Goal: Transaction & Acquisition: Purchase product/service

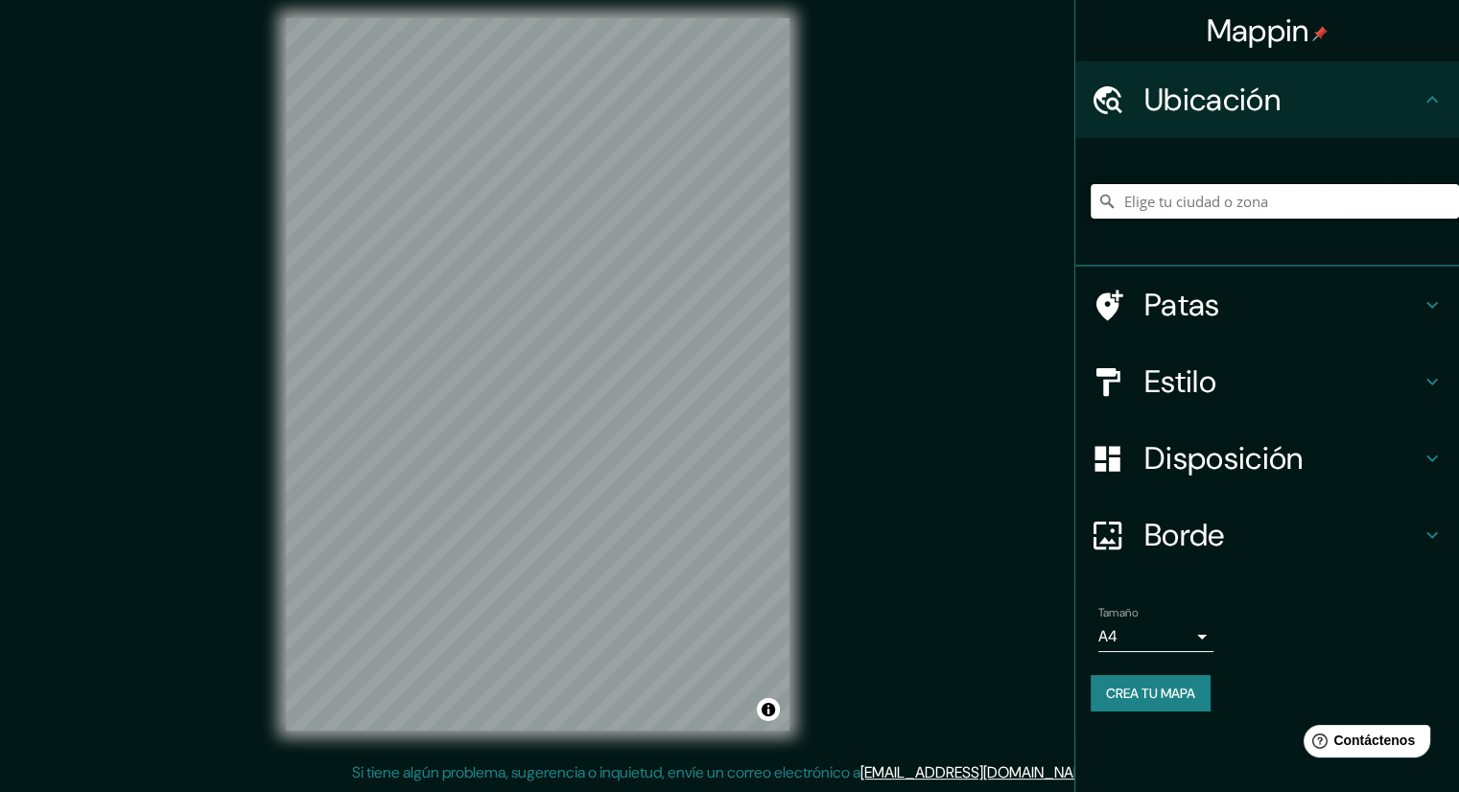
scroll to position [12, 0]
click at [1181, 204] on input "Elige tu ciudad o zona" at bounding box center [1274, 201] width 368 height 35
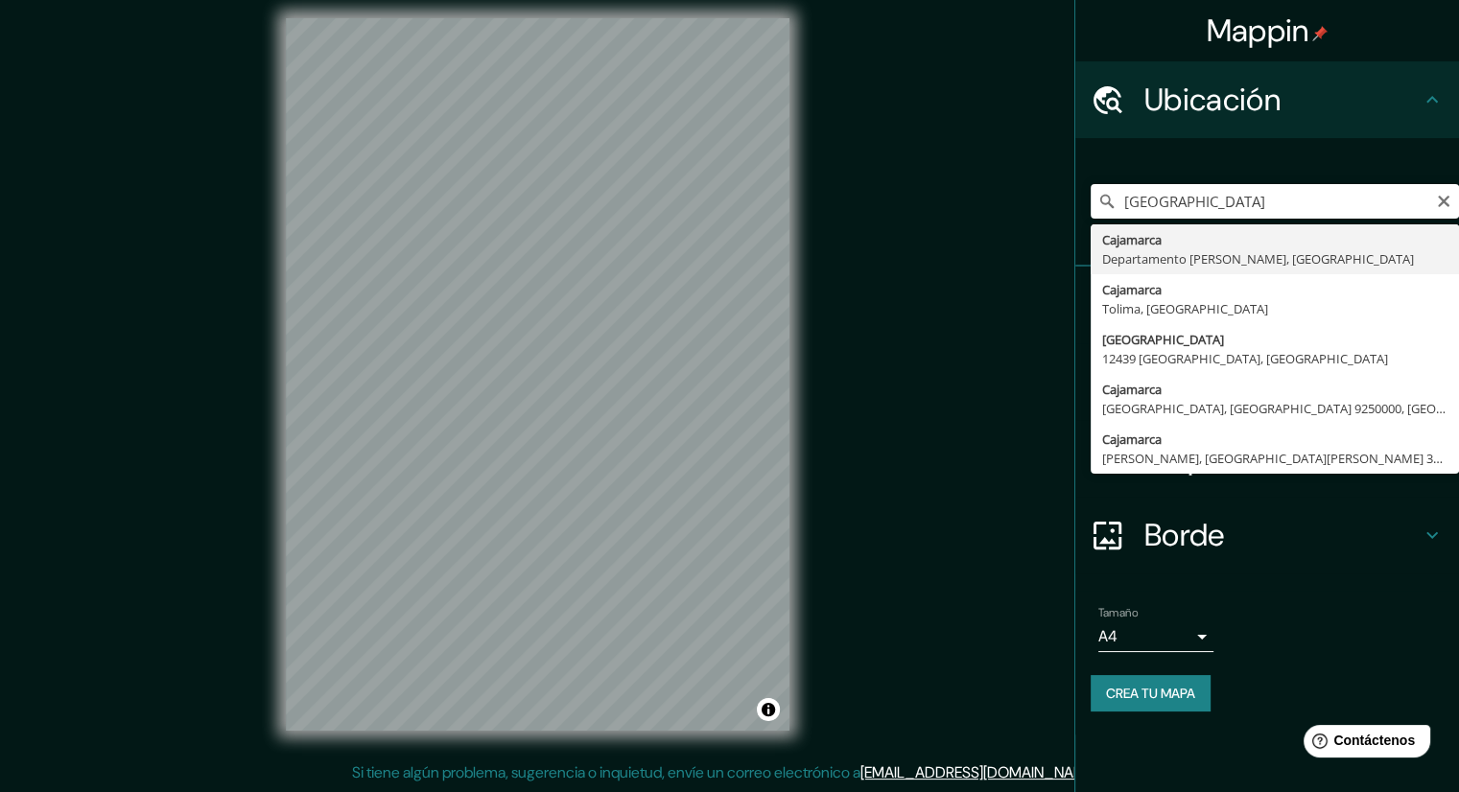
type input "Cajamarca, [GEOGRAPHIC_DATA][PERSON_NAME], [GEOGRAPHIC_DATA]"
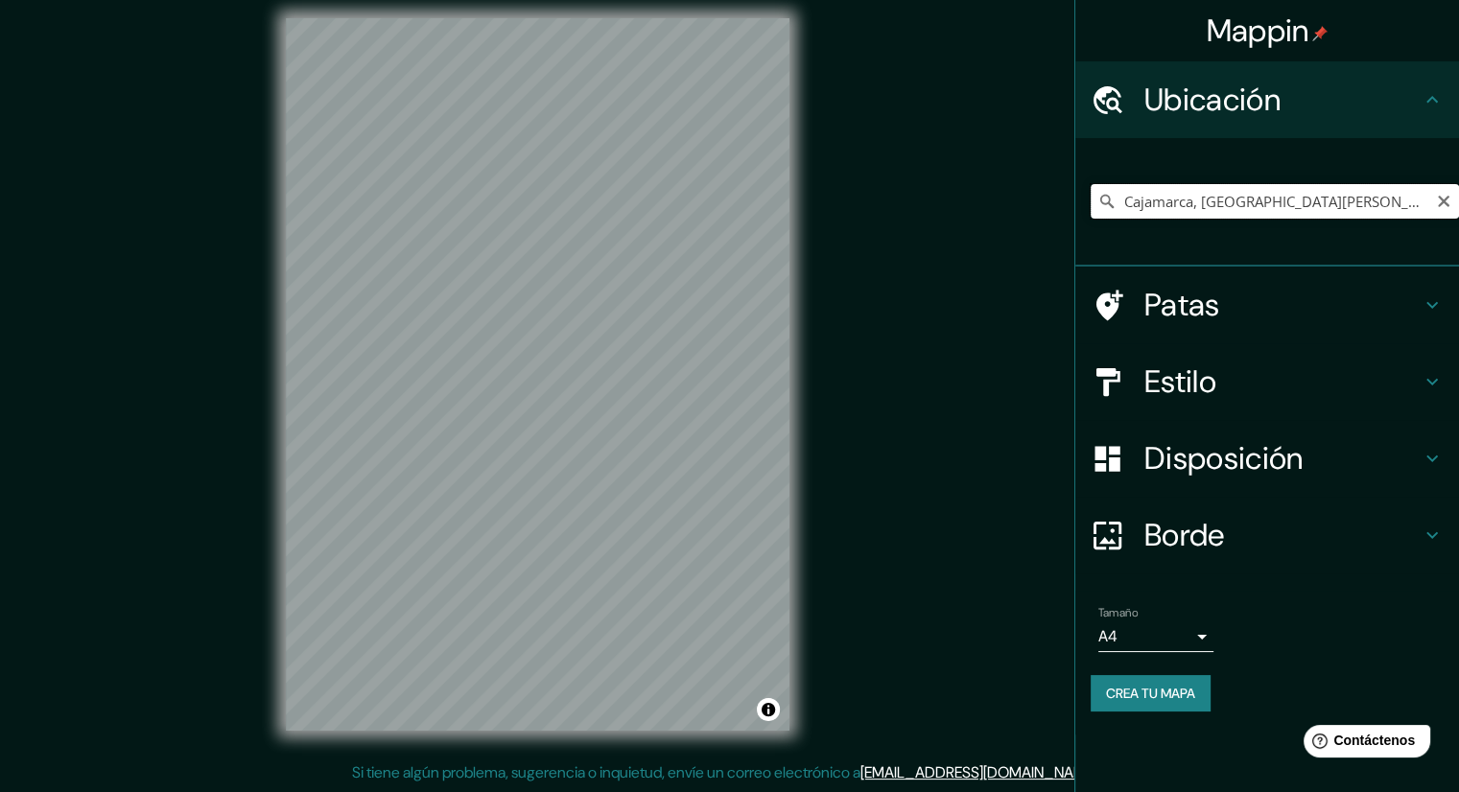
click at [1234, 212] on input "Cajamarca, [GEOGRAPHIC_DATA][PERSON_NAME], [GEOGRAPHIC_DATA]" at bounding box center [1274, 201] width 368 height 35
click at [1352, 215] on input "Cajamarca, [GEOGRAPHIC_DATA][PERSON_NAME], [GEOGRAPHIC_DATA]" at bounding box center [1274, 201] width 368 height 35
click at [1439, 203] on icon "Claro" at bounding box center [1443, 202] width 12 height 12
click at [1170, 198] on input "Elige tu ciudad o zona" at bounding box center [1274, 201] width 368 height 35
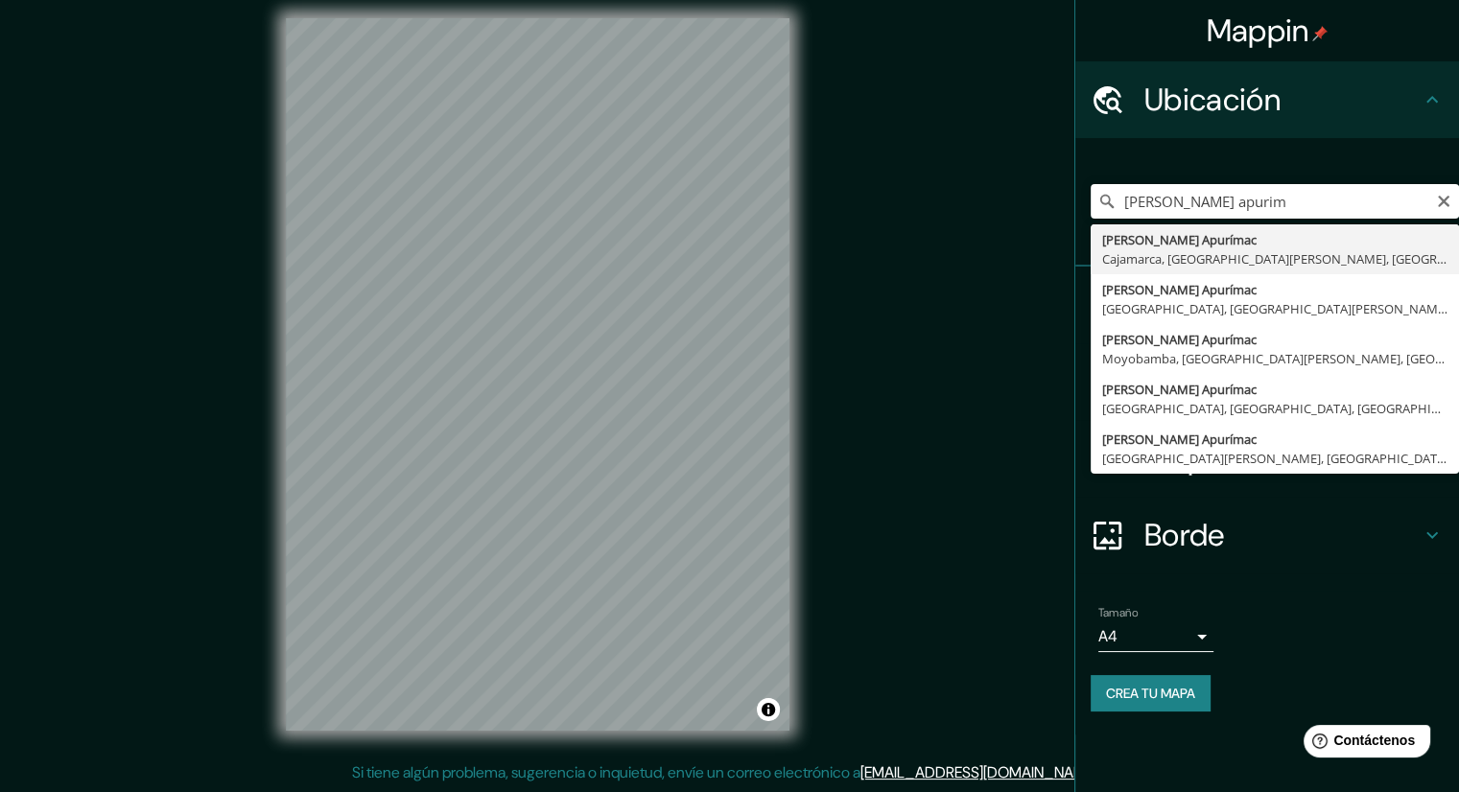
type input "[PERSON_NAME] Apurímac, [GEOGRAPHIC_DATA], [GEOGRAPHIC_DATA][PERSON_NAME], [GEO…"
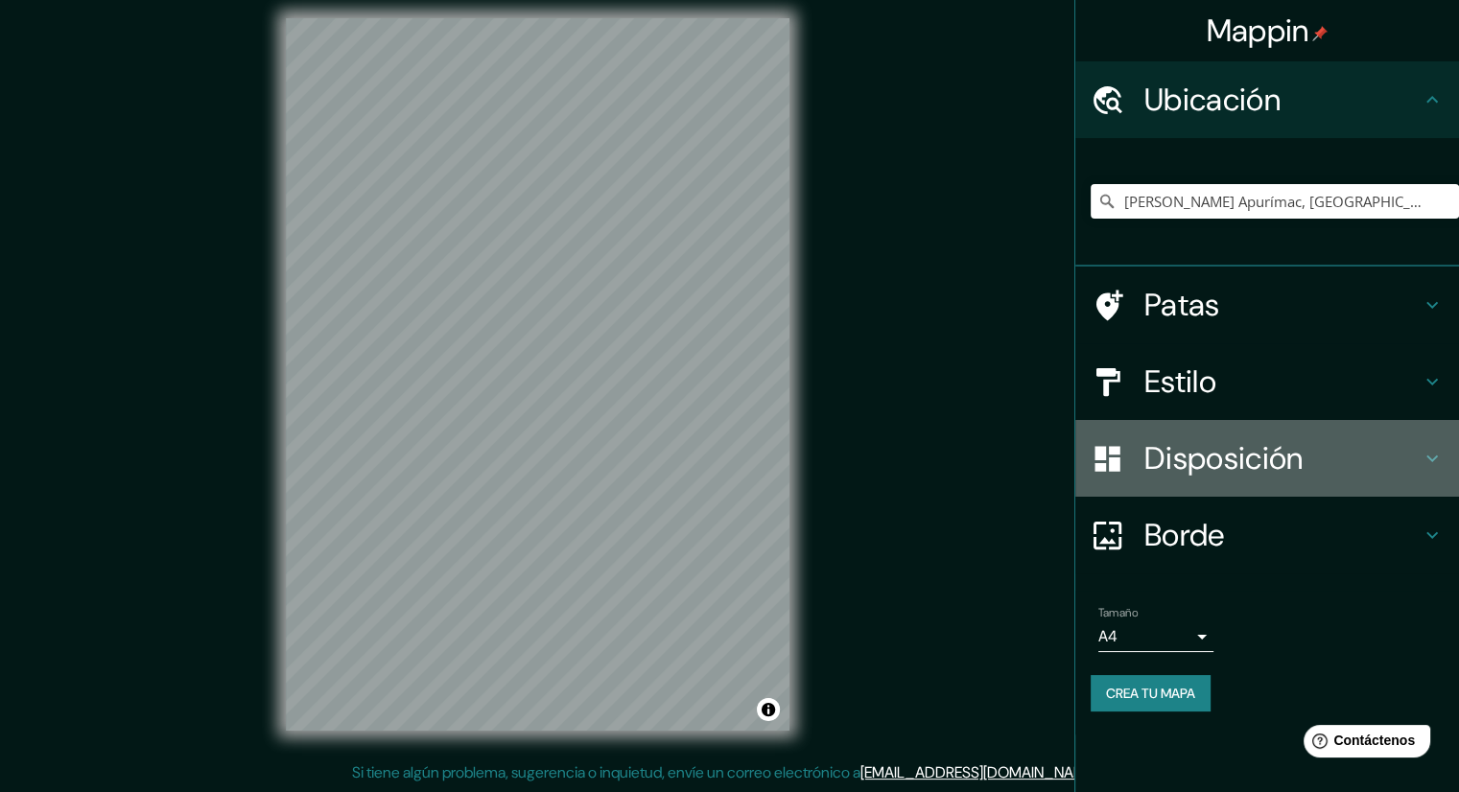
click at [1219, 450] on font "Disposición" at bounding box center [1223, 458] width 158 height 40
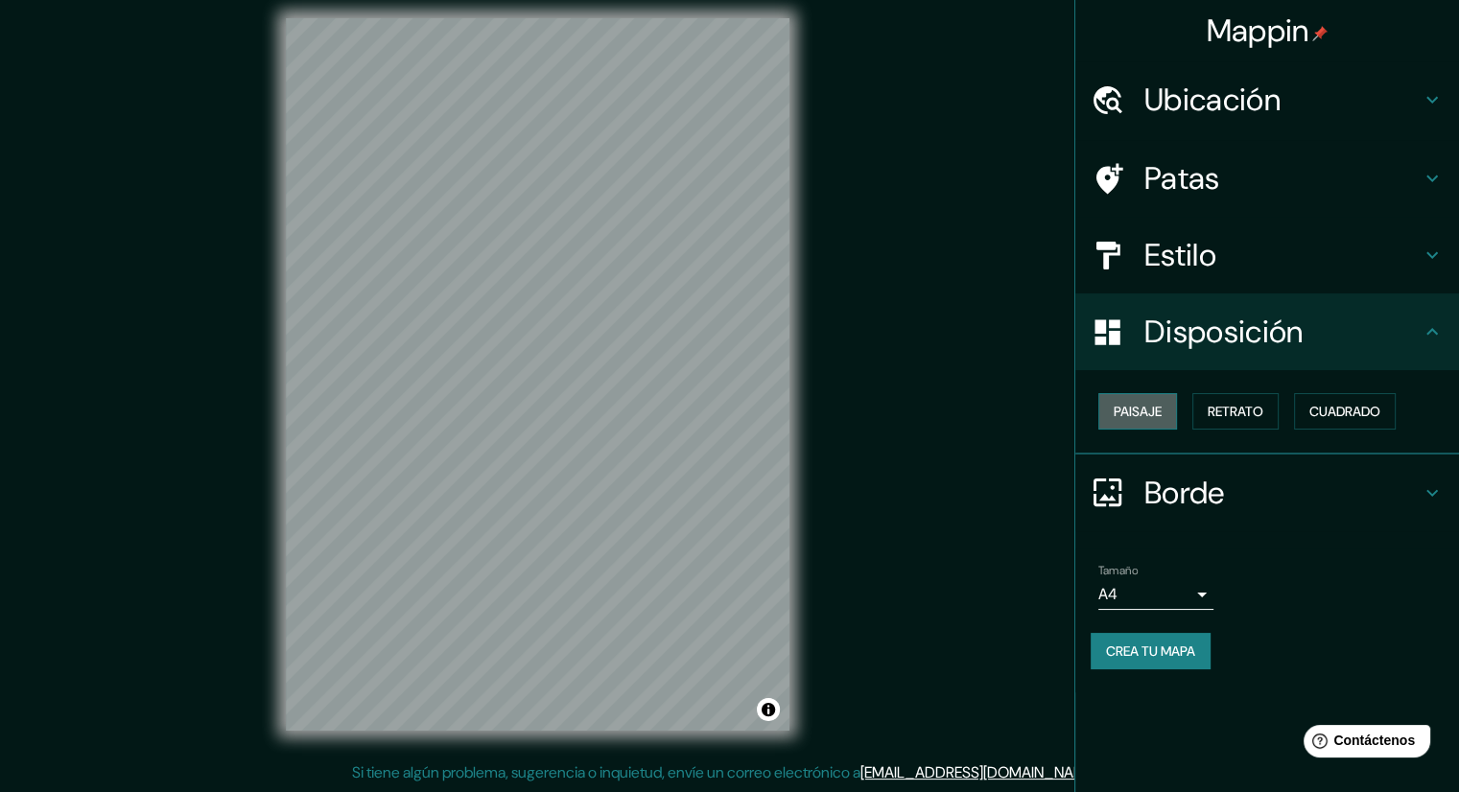
click at [1155, 409] on font "Paisaje" at bounding box center [1137, 411] width 48 height 17
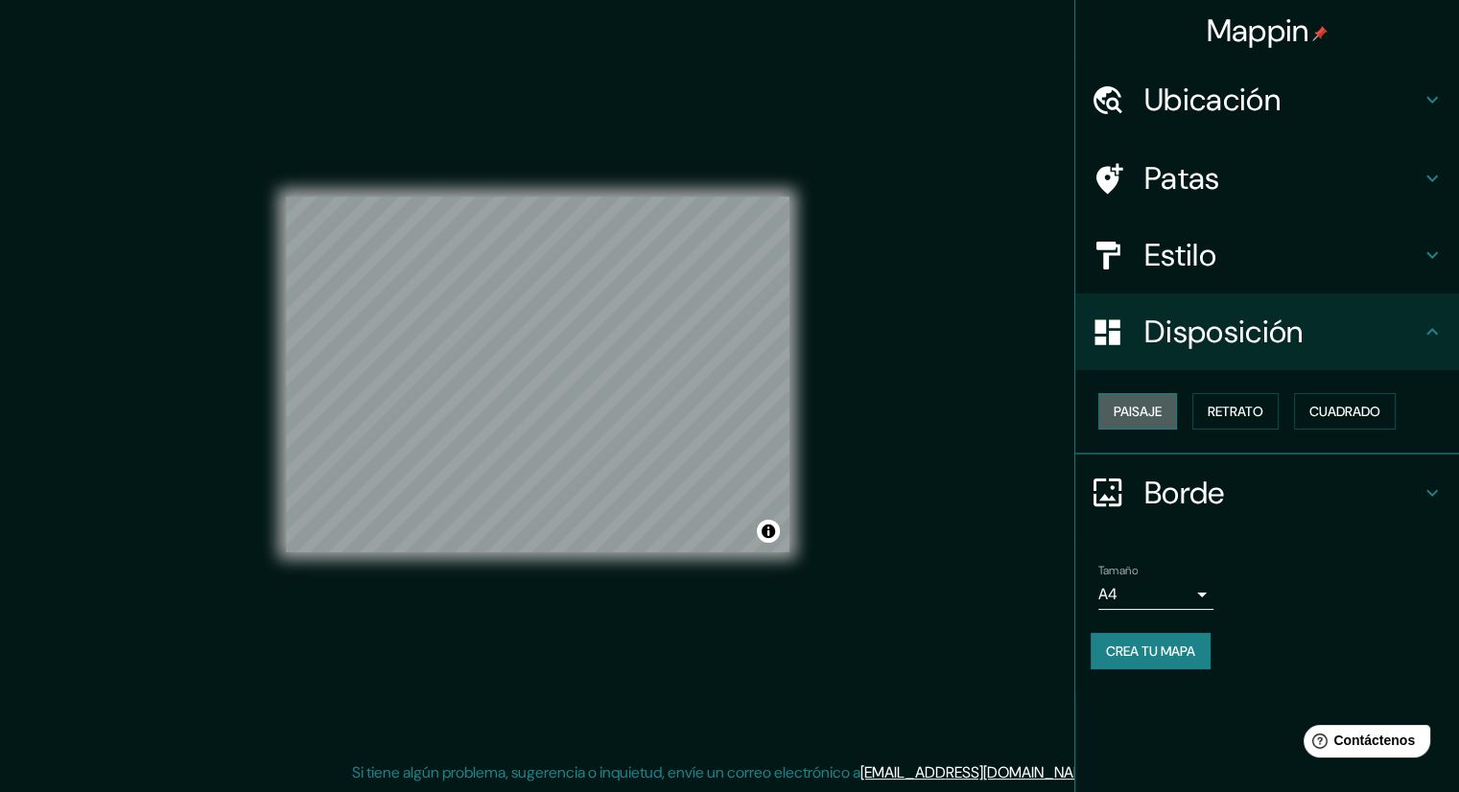
click at [1155, 409] on font "Paisaje" at bounding box center [1137, 411] width 48 height 17
click at [1244, 409] on font "Retrato" at bounding box center [1235, 411] width 56 height 17
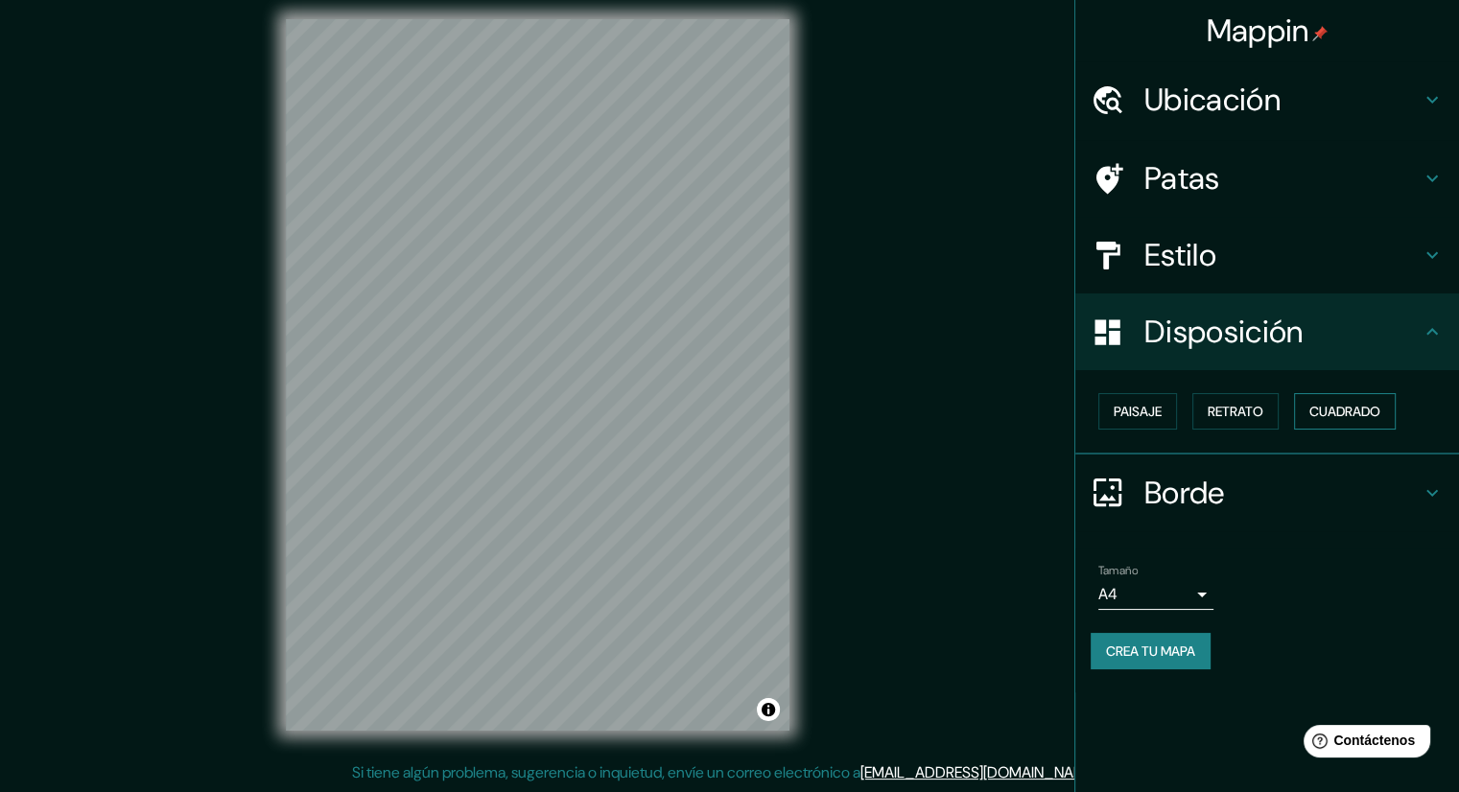
click at [1338, 418] on font "Cuadrado" at bounding box center [1344, 411] width 71 height 17
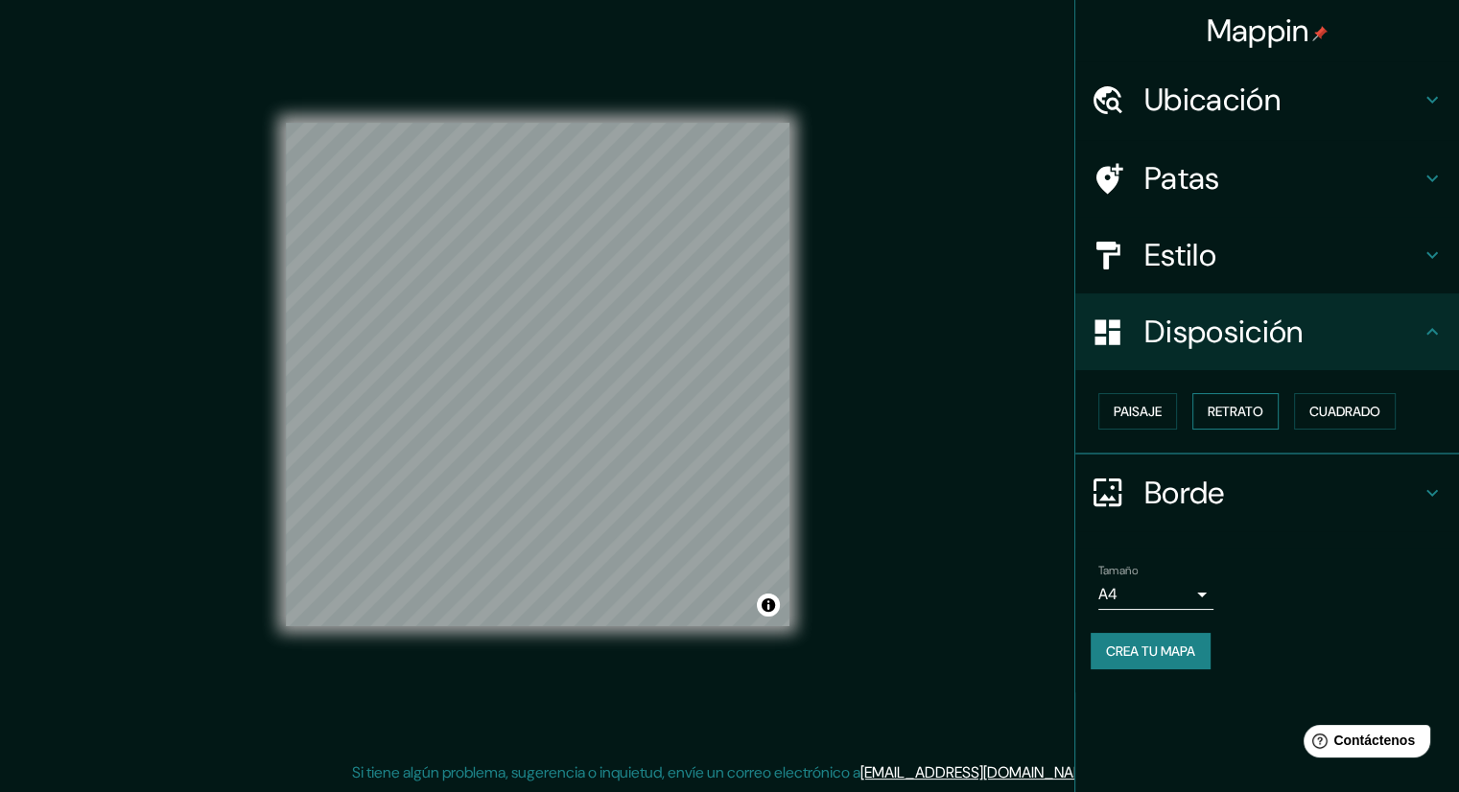
click at [1240, 415] on font "Retrato" at bounding box center [1235, 411] width 56 height 17
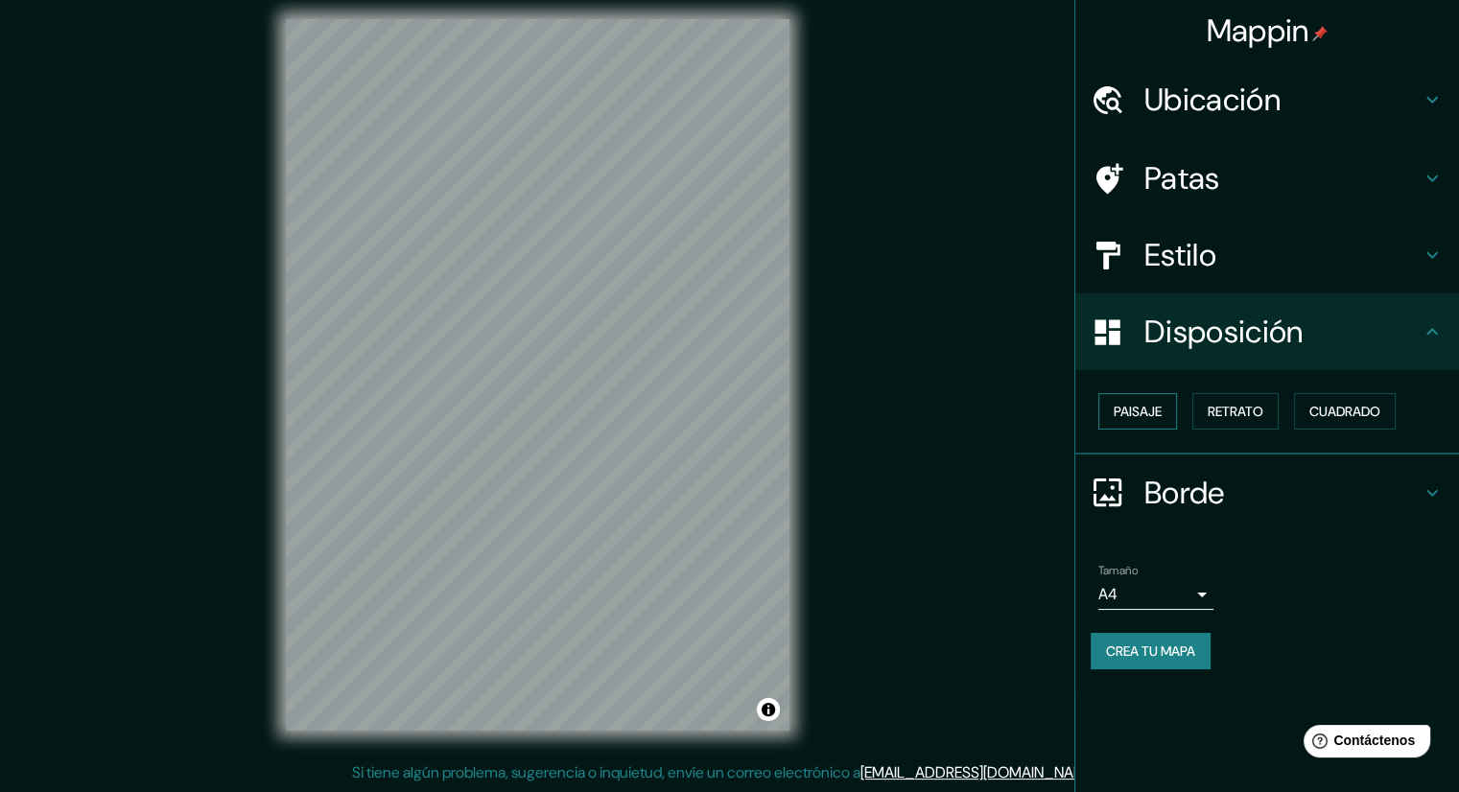
click at [1148, 410] on font "Paisaje" at bounding box center [1137, 411] width 48 height 17
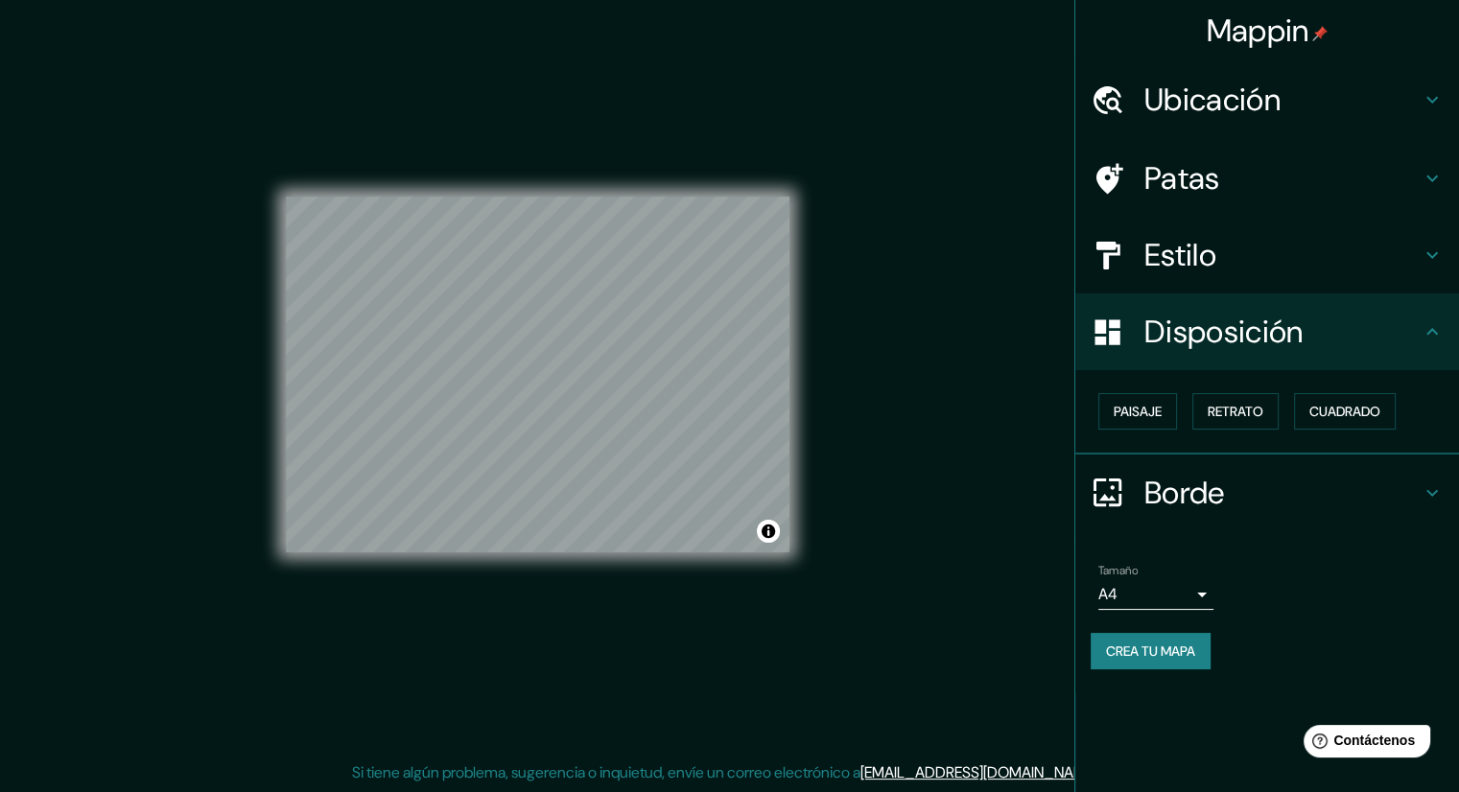
click at [1236, 350] on font "Disposición" at bounding box center [1223, 332] width 158 height 40
click at [1233, 411] on font "Retrato" at bounding box center [1235, 411] width 56 height 17
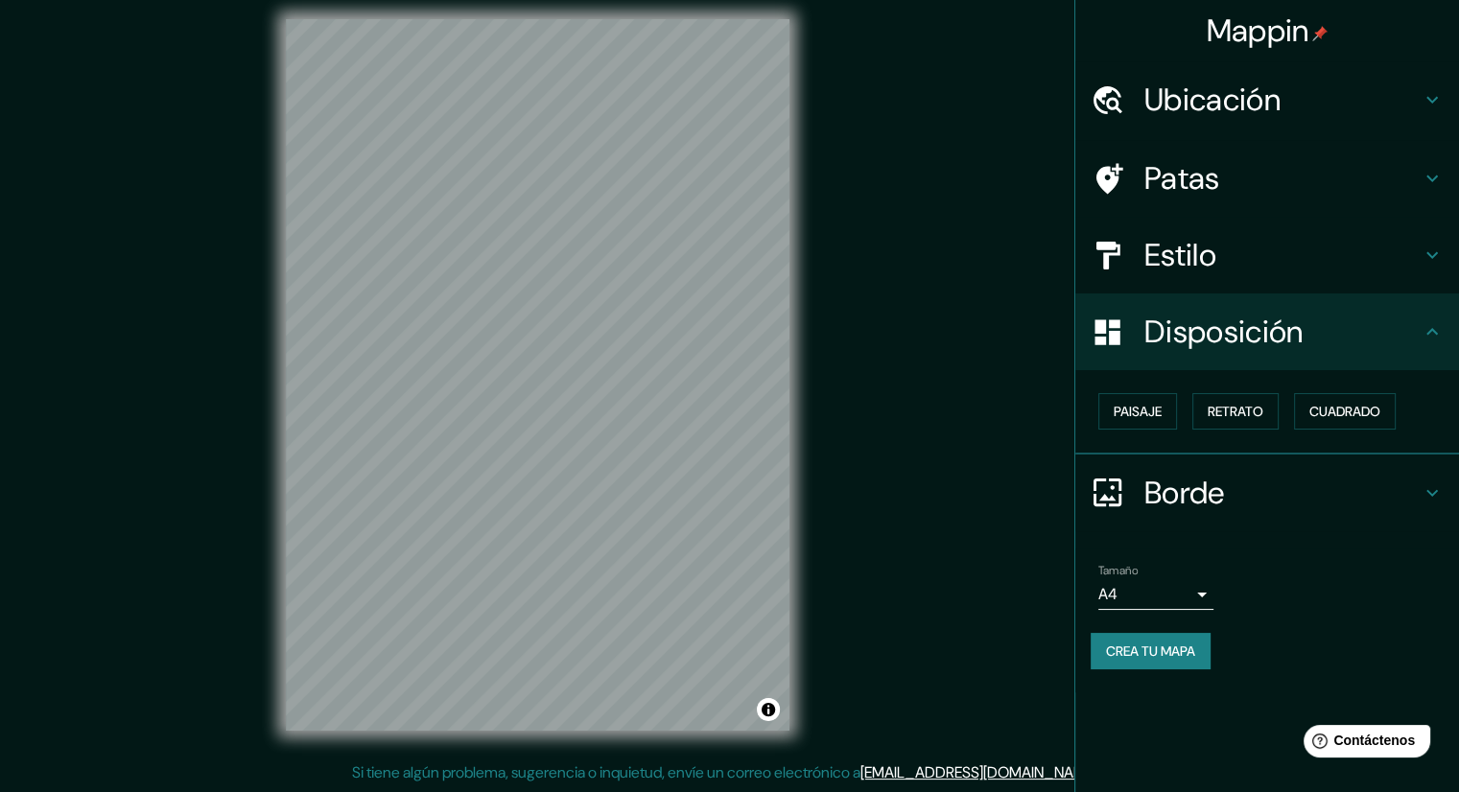
click at [1202, 257] on font "Estilo" at bounding box center [1180, 255] width 72 height 40
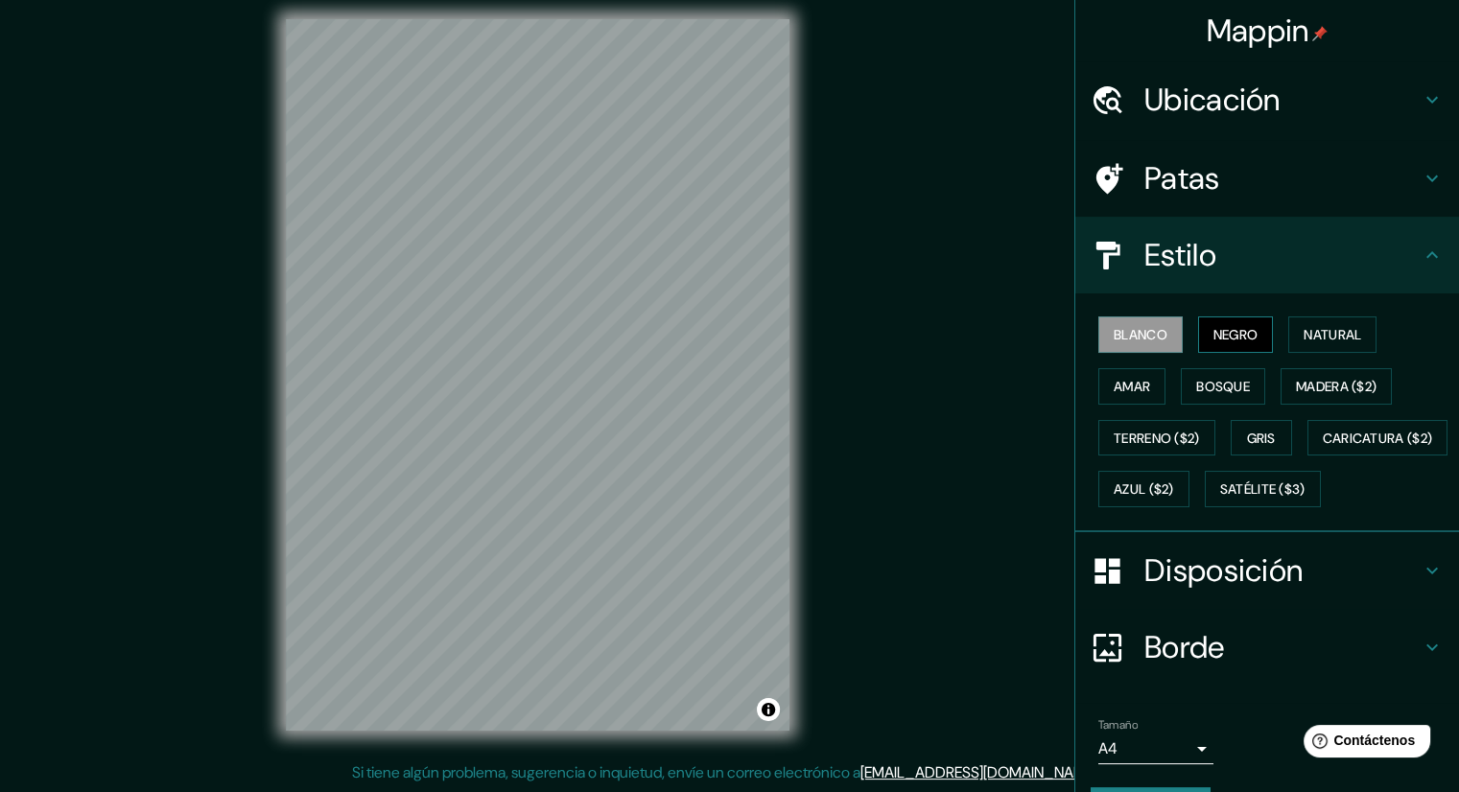
click at [1213, 336] on font "Negro" at bounding box center [1235, 334] width 45 height 17
click at [1288, 336] on button "Natural" at bounding box center [1332, 334] width 88 height 36
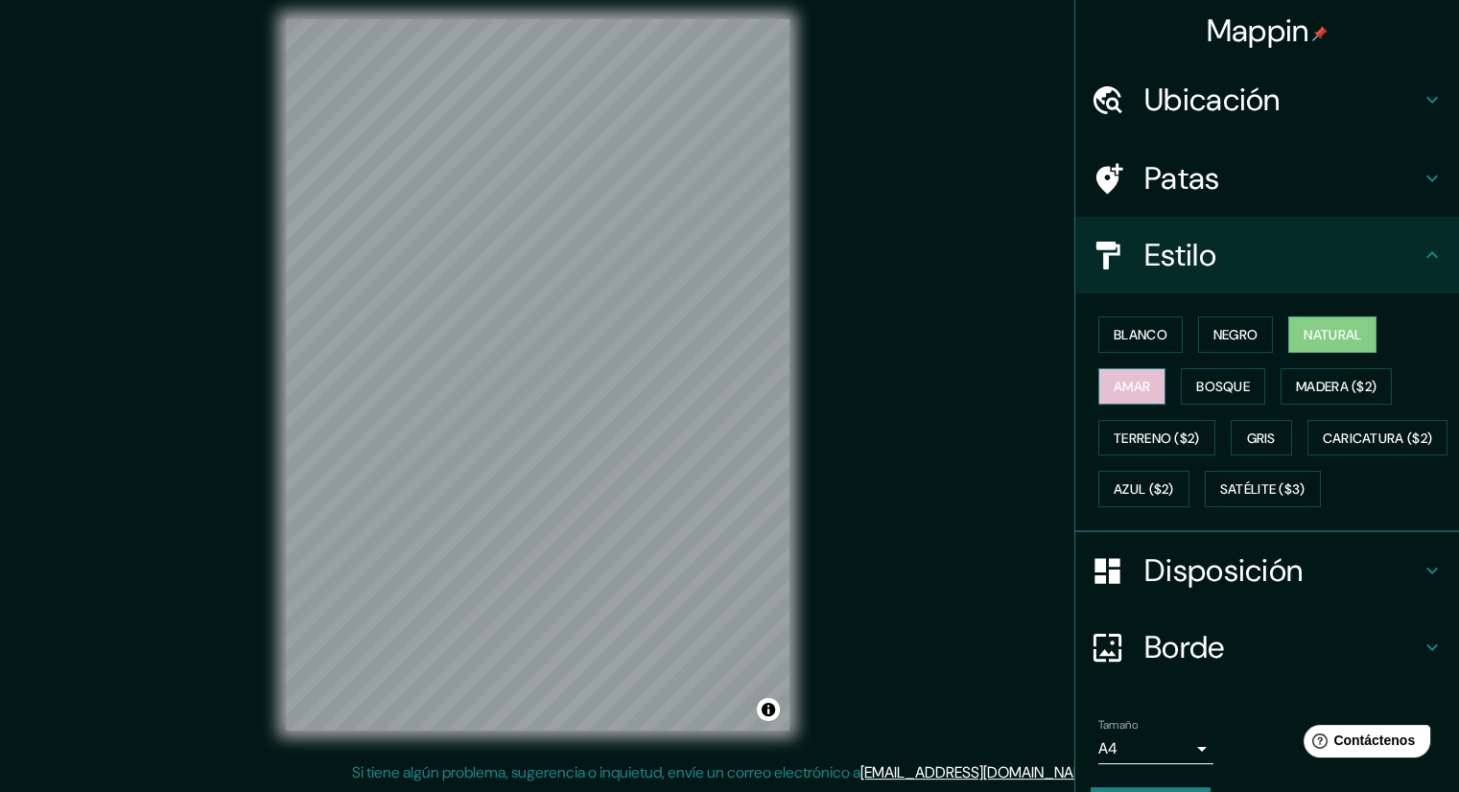
click at [1116, 387] on font "Amar" at bounding box center [1131, 386] width 36 height 17
click at [1202, 394] on font "Bosque" at bounding box center [1223, 386] width 54 height 25
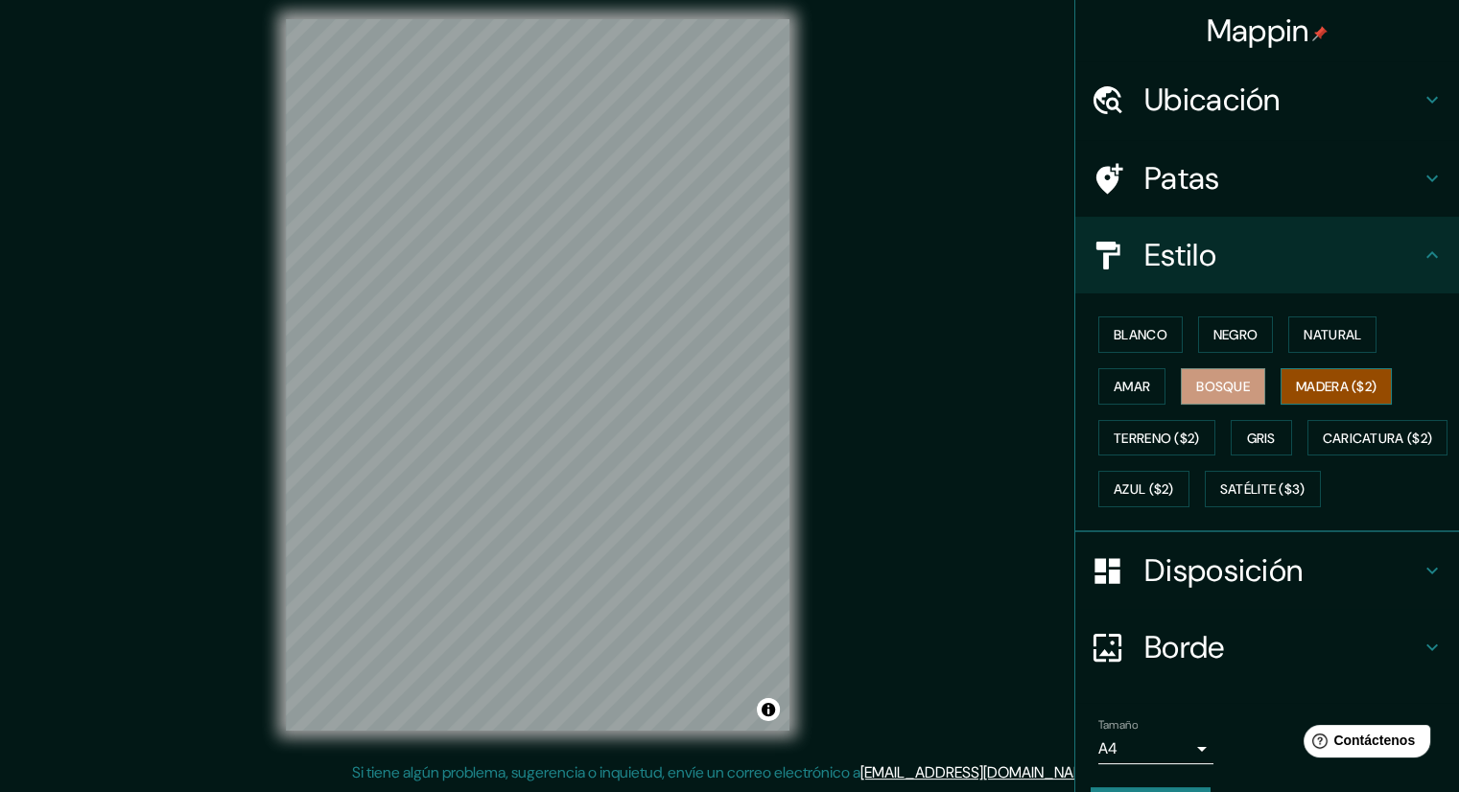
click at [1310, 386] on font "Madera ($2)" at bounding box center [1336, 386] width 81 height 17
click at [1247, 433] on font "Gris" at bounding box center [1261, 438] width 29 height 17
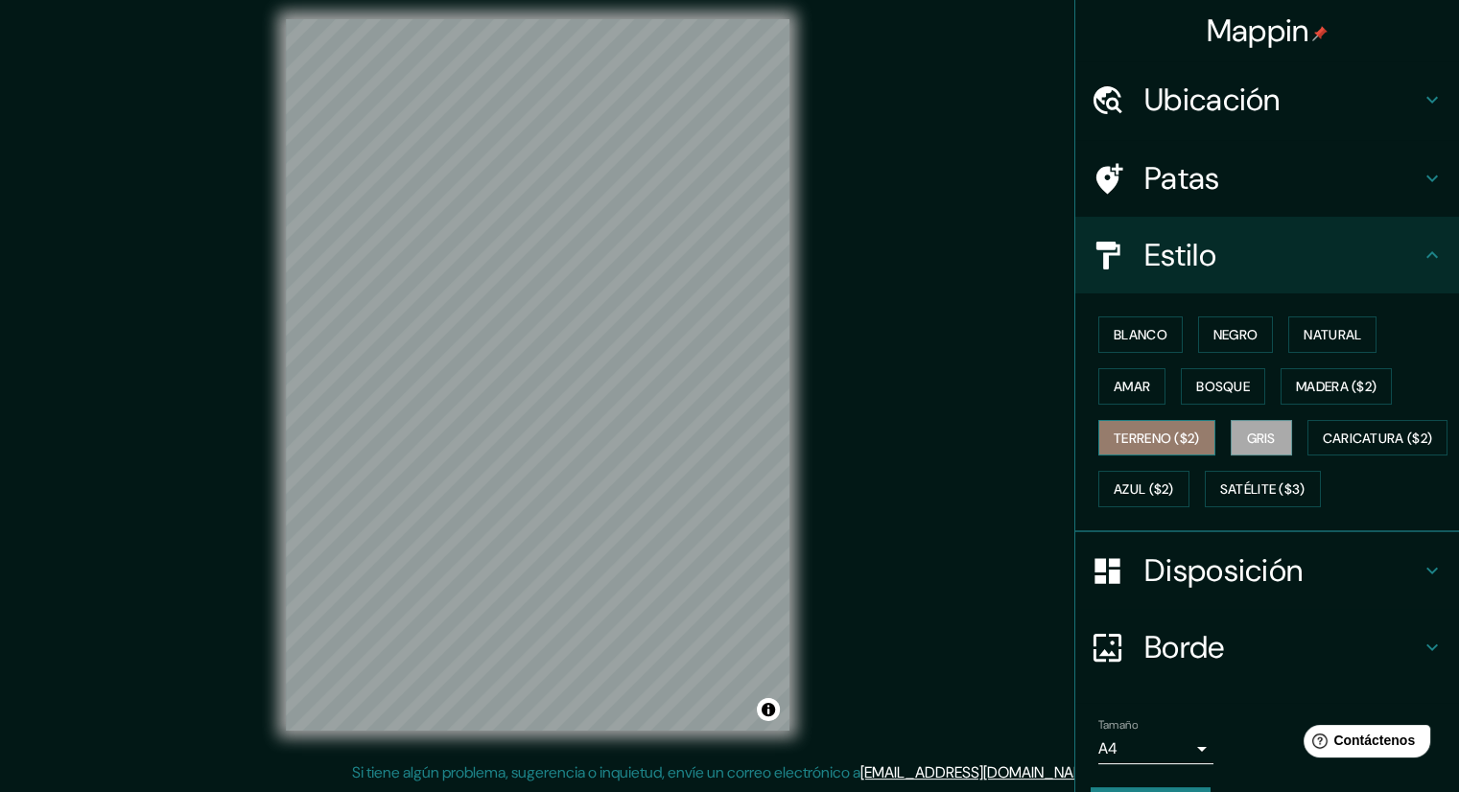
click at [1149, 437] on font "Terreno ($2)" at bounding box center [1156, 438] width 86 height 17
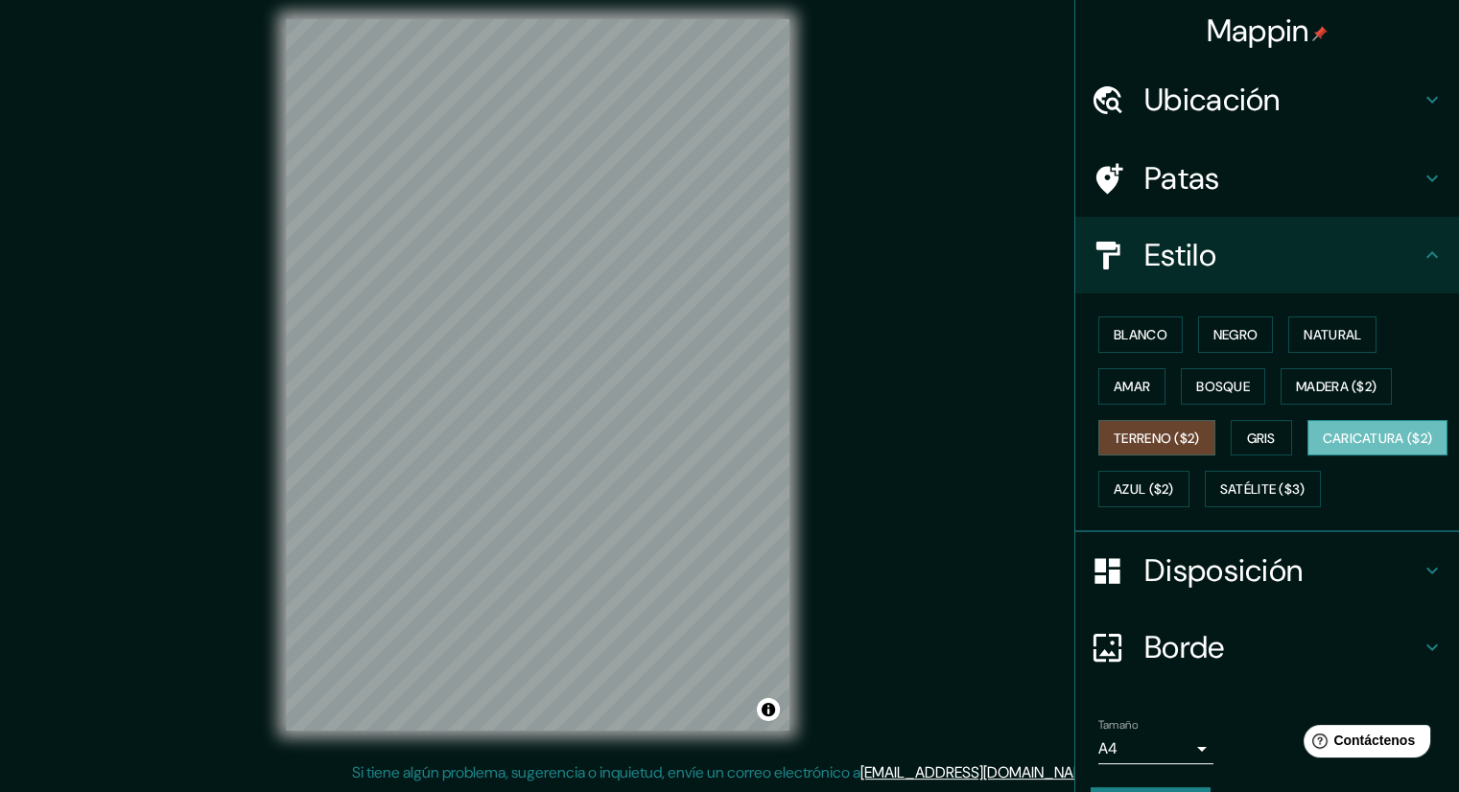
click at [1322, 447] on font "Caricatura ($2)" at bounding box center [1377, 438] width 110 height 17
click at [1220, 499] on font "Satélite ($3)" at bounding box center [1262, 489] width 85 height 17
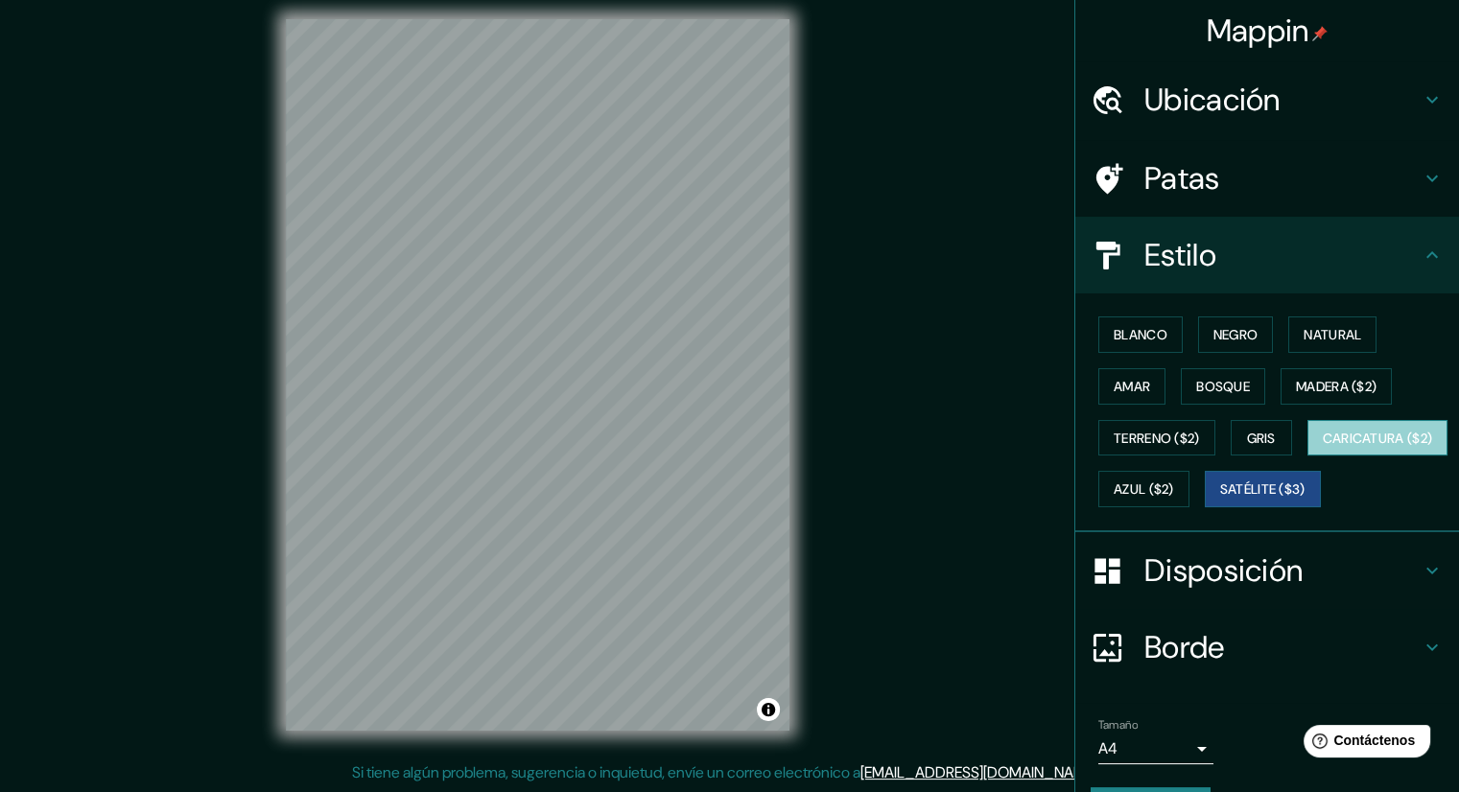
click at [1322, 447] on font "Caricatura ($2)" at bounding box center [1377, 438] width 110 height 17
click at [1220, 502] on font "Satélite ($3)" at bounding box center [1262, 489] width 85 height 25
click at [1307, 456] on button "Caricatura ($2)" at bounding box center [1377, 438] width 141 height 36
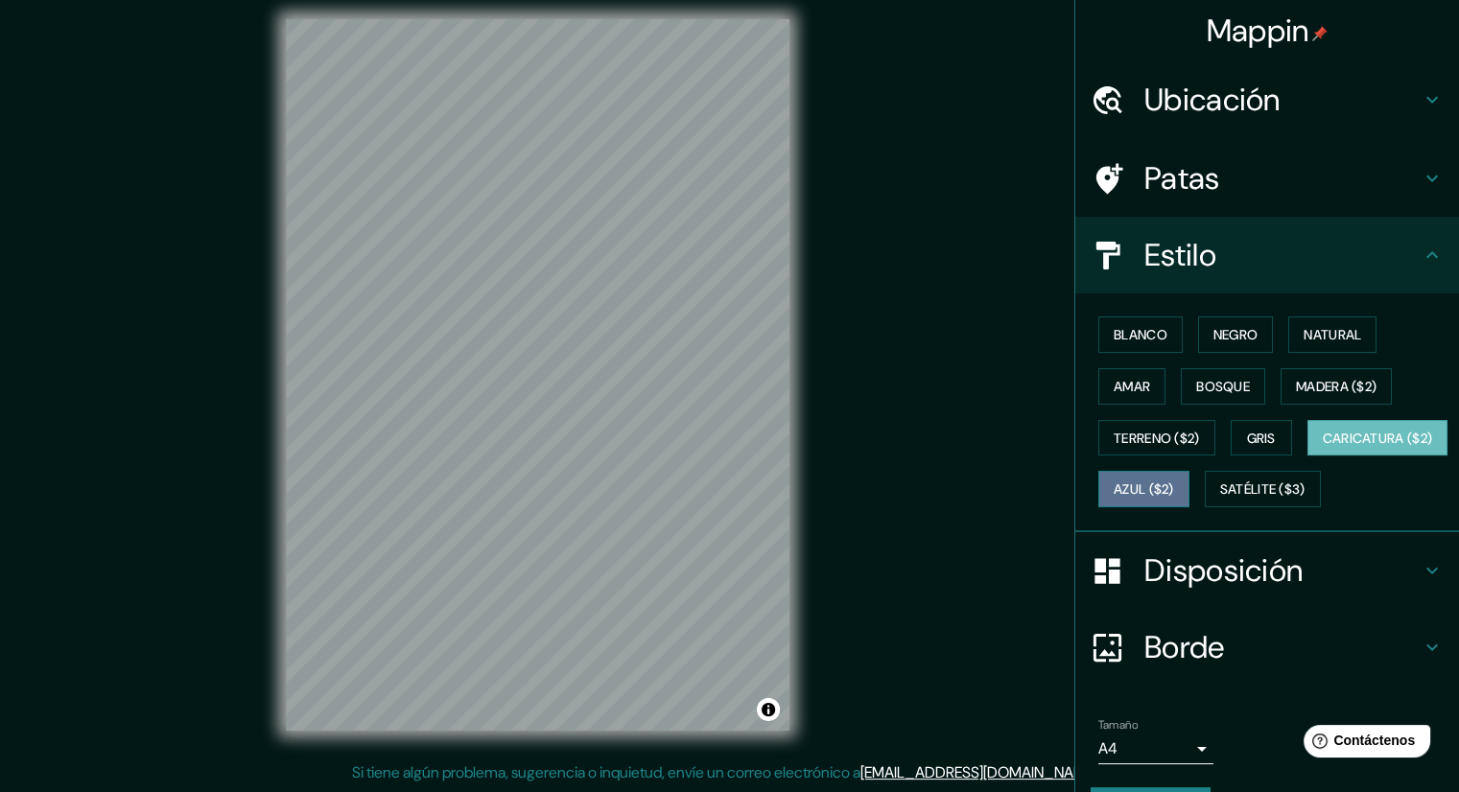
click at [1174, 494] on font "Azul ($2)" at bounding box center [1143, 489] width 60 height 17
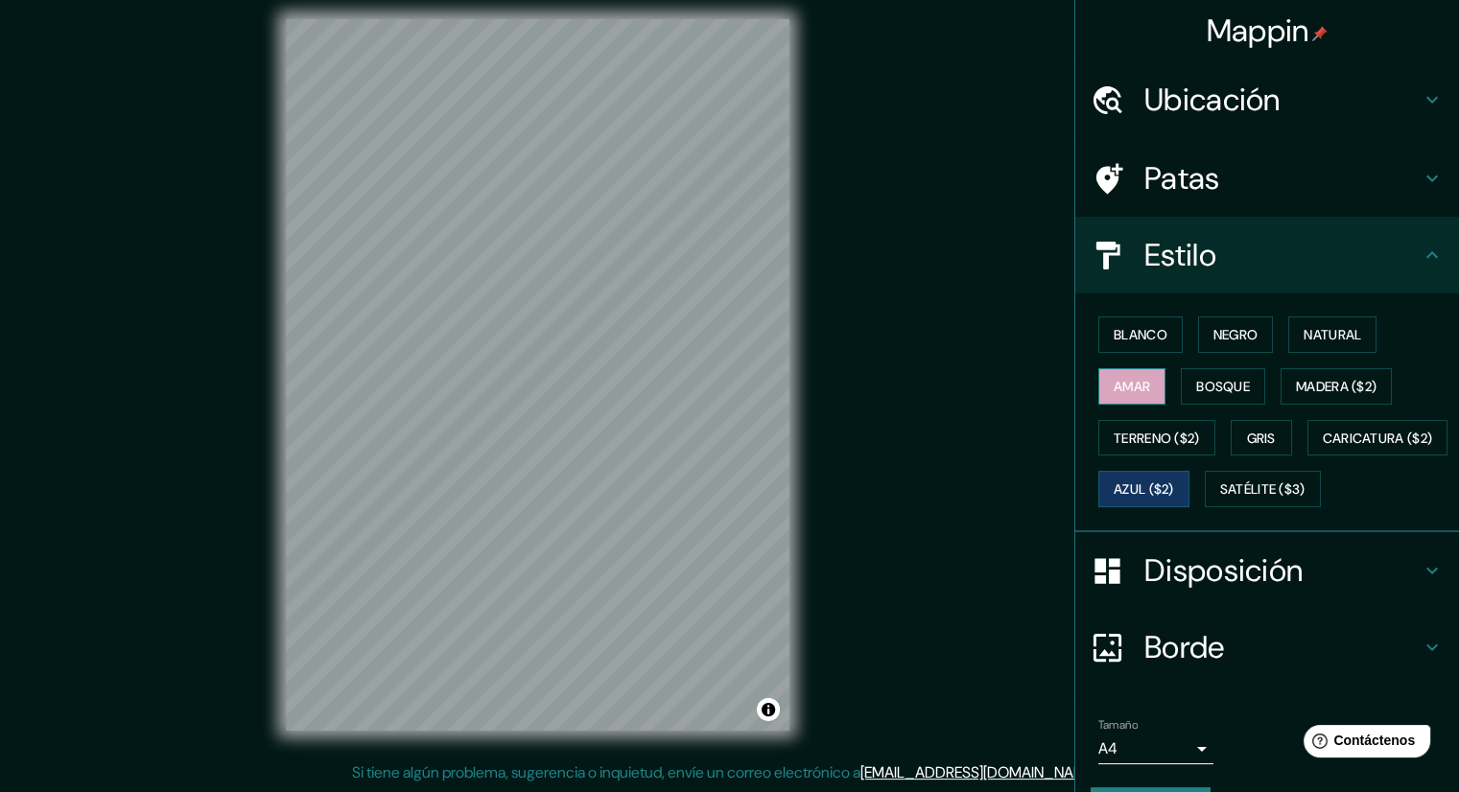
click at [1135, 381] on font "Amar" at bounding box center [1131, 386] width 36 height 17
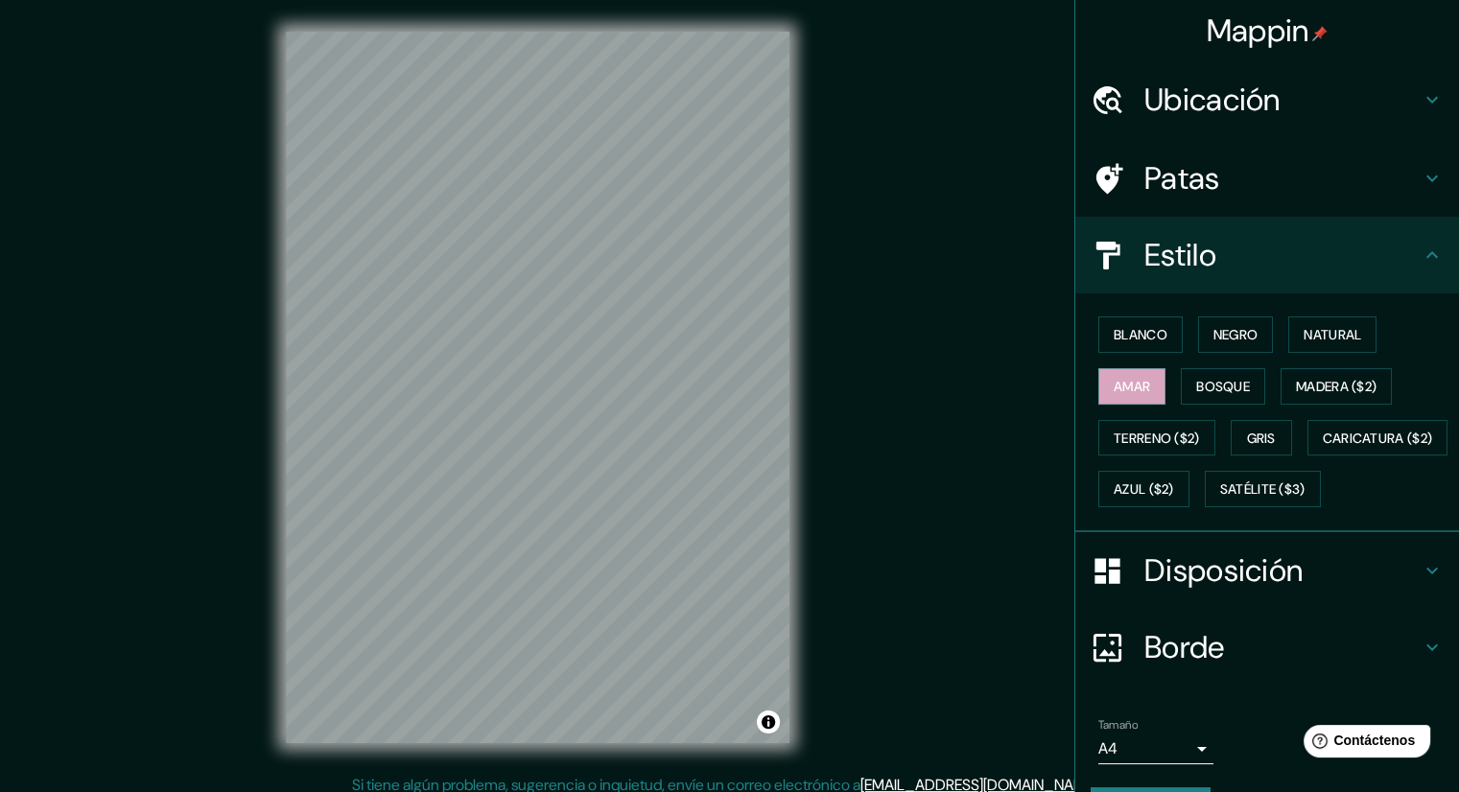
click at [1187, 149] on div "Patas" at bounding box center [1267, 178] width 384 height 77
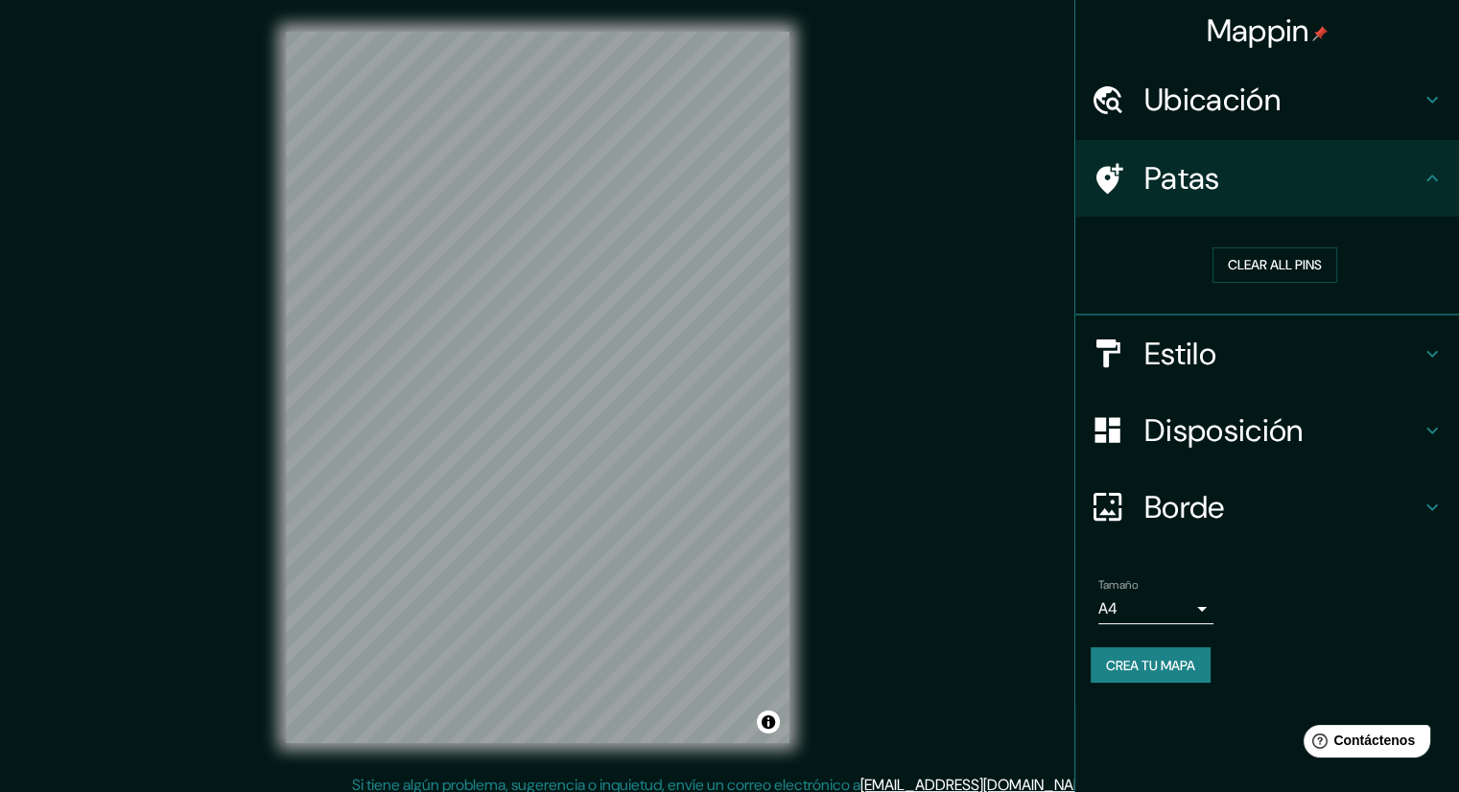
click at [1214, 126] on div "Ubicación" at bounding box center [1267, 99] width 384 height 77
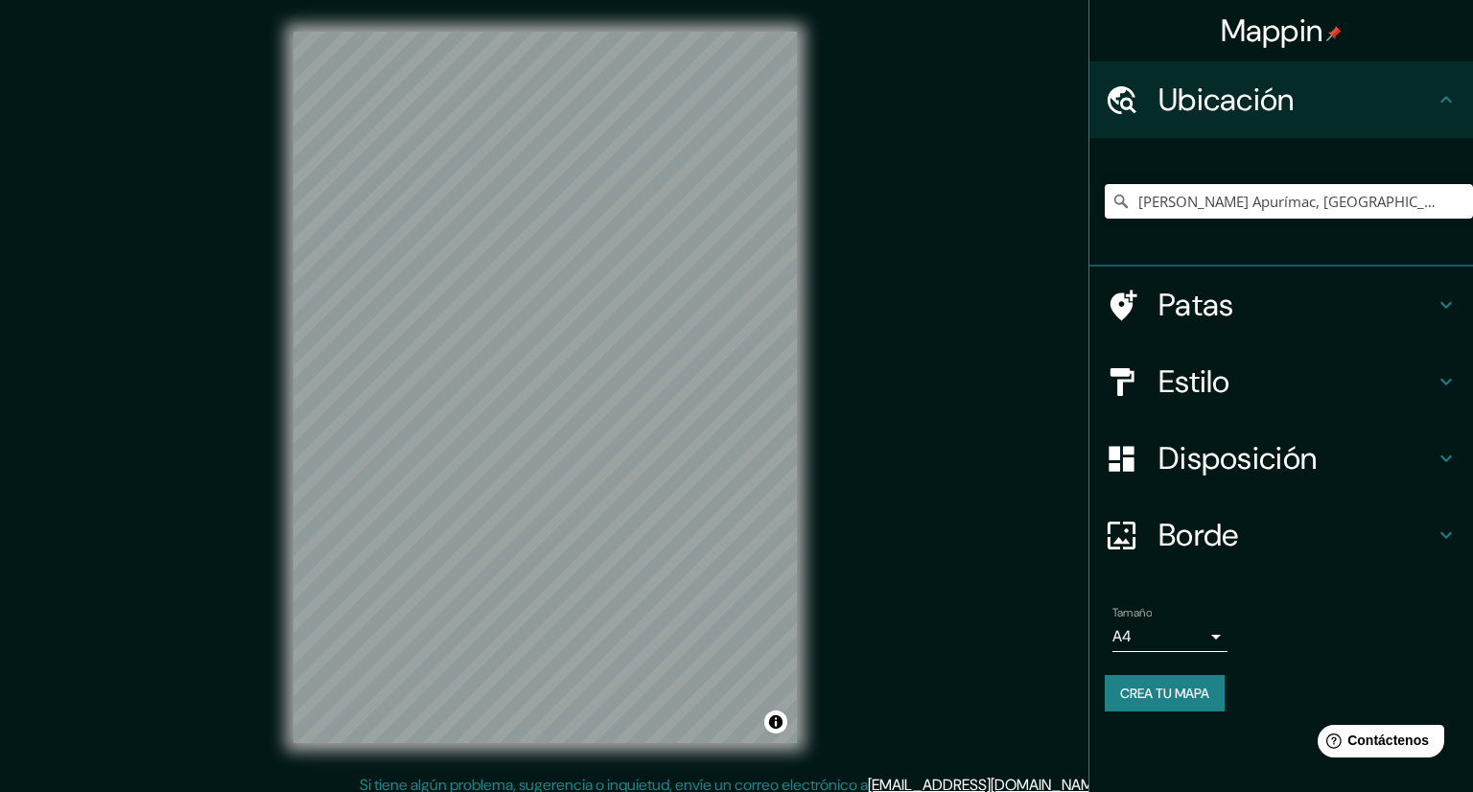
click at [1185, 639] on body "Mappin Ubicación [PERSON_NAME] Apurímac, [GEOGRAPHIC_DATA], [GEOGRAPHIC_DATA][P…" at bounding box center [736, 396] width 1473 height 792
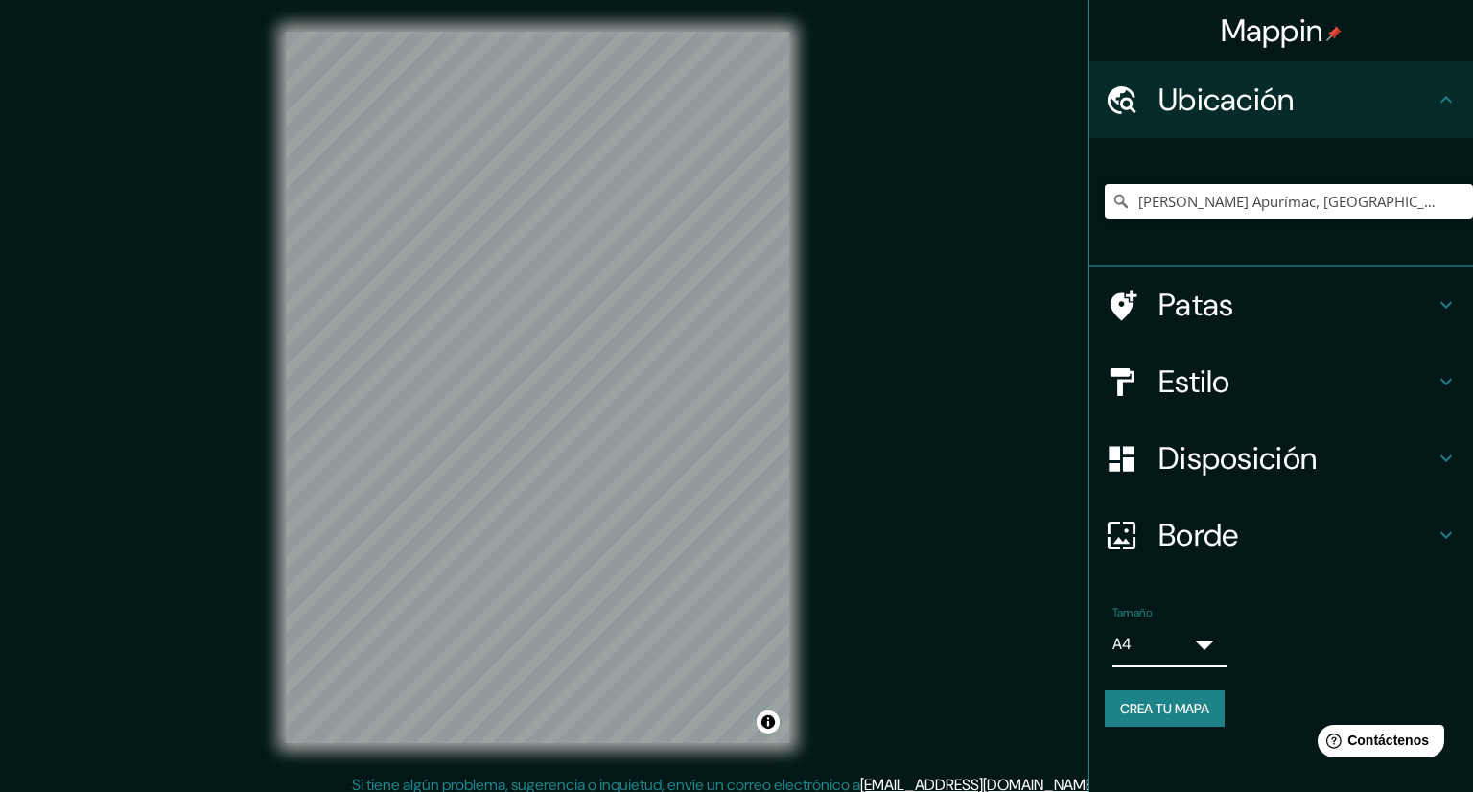
click at [1185, 791] on div at bounding box center [729, 807] width 1459 height 0
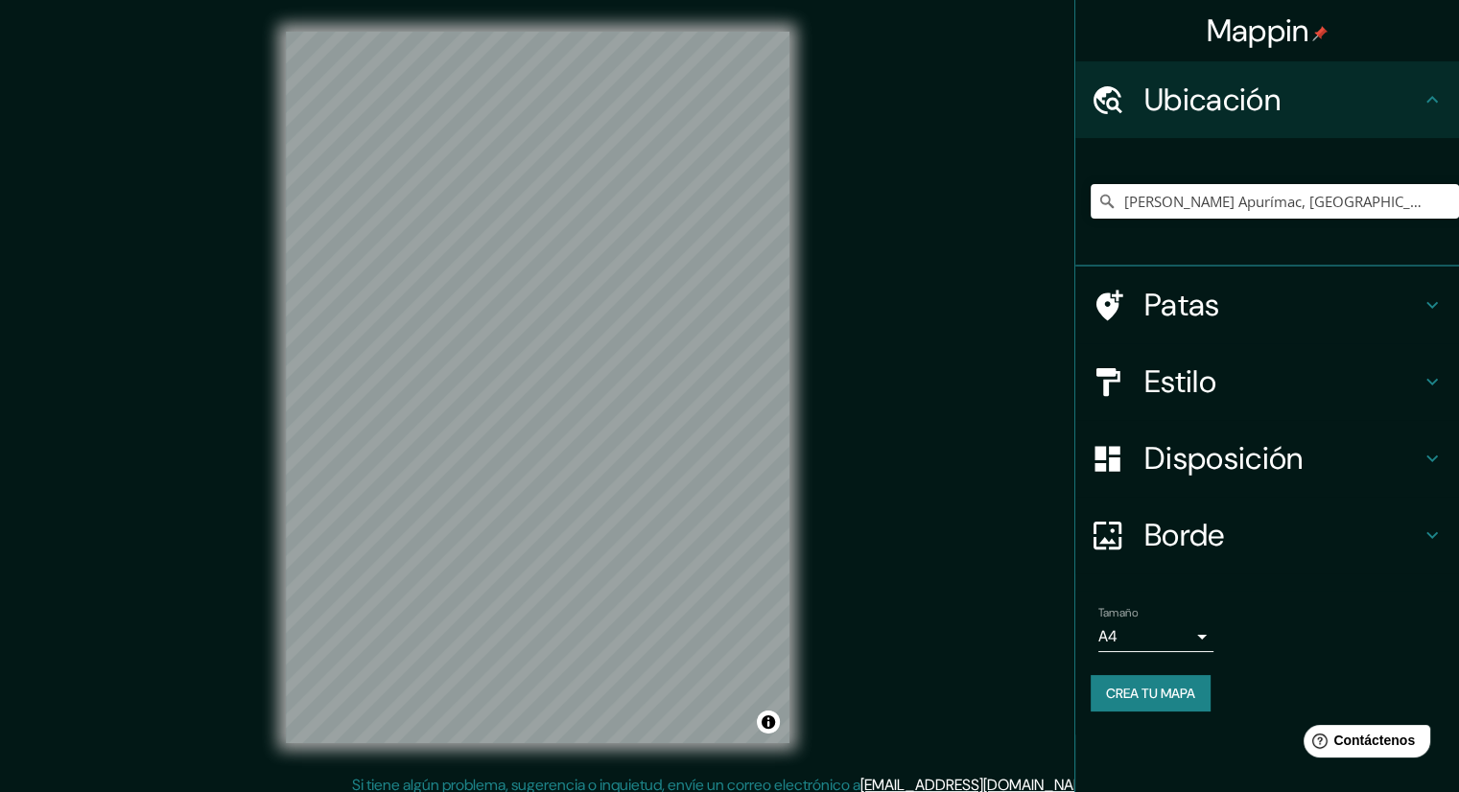
click at [1170, 699] on font "Crea tu mapa" at bounding box center [1150, 693] width 89 height 17
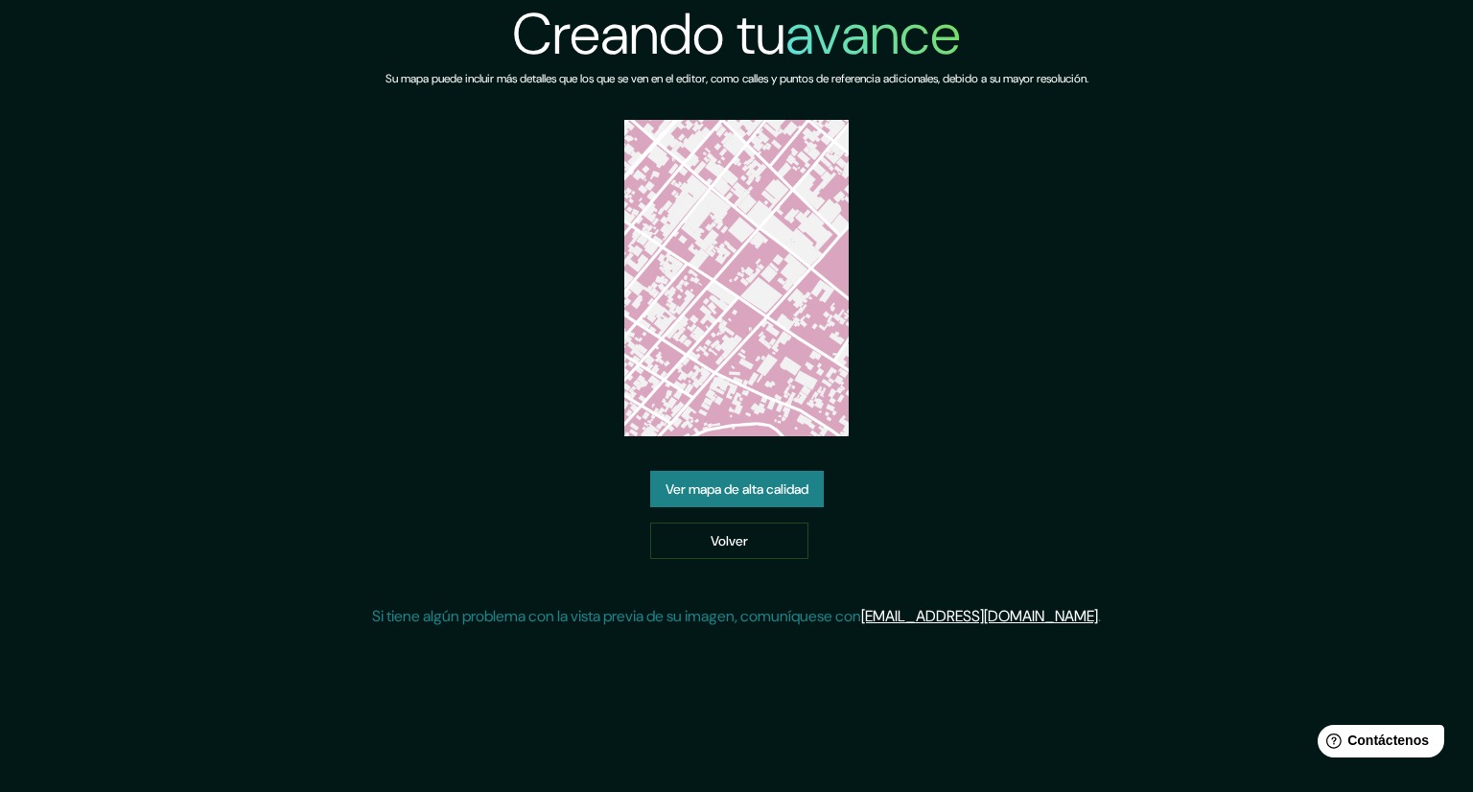
click at [748, 484] on font "Ver mapa de alta calidad" at bounding box center [736, 489] width 143 height 17
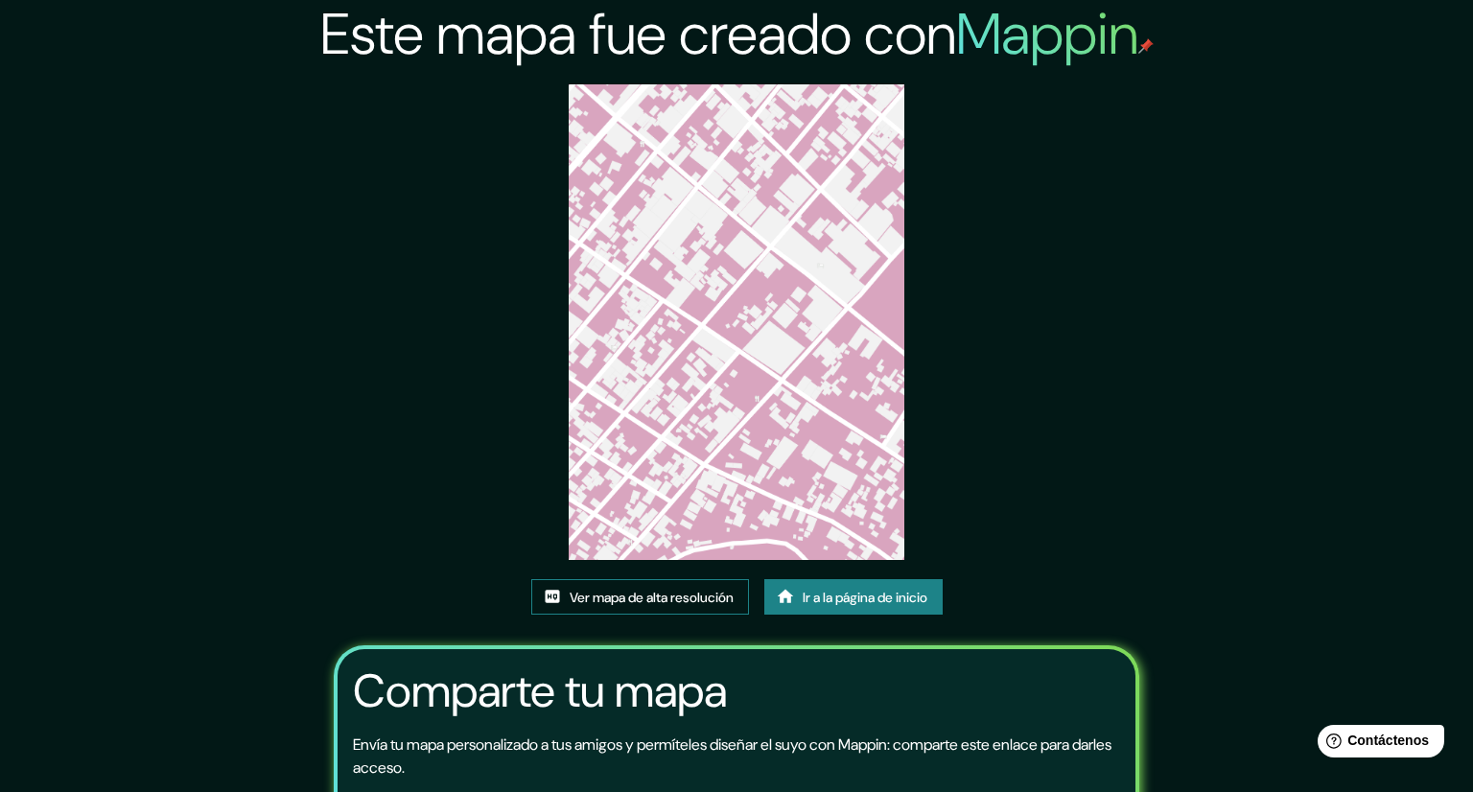
click at [682, 589] on font "Ver mapa de alta resolución" at bounding box center [652, 597] width 164 height 17
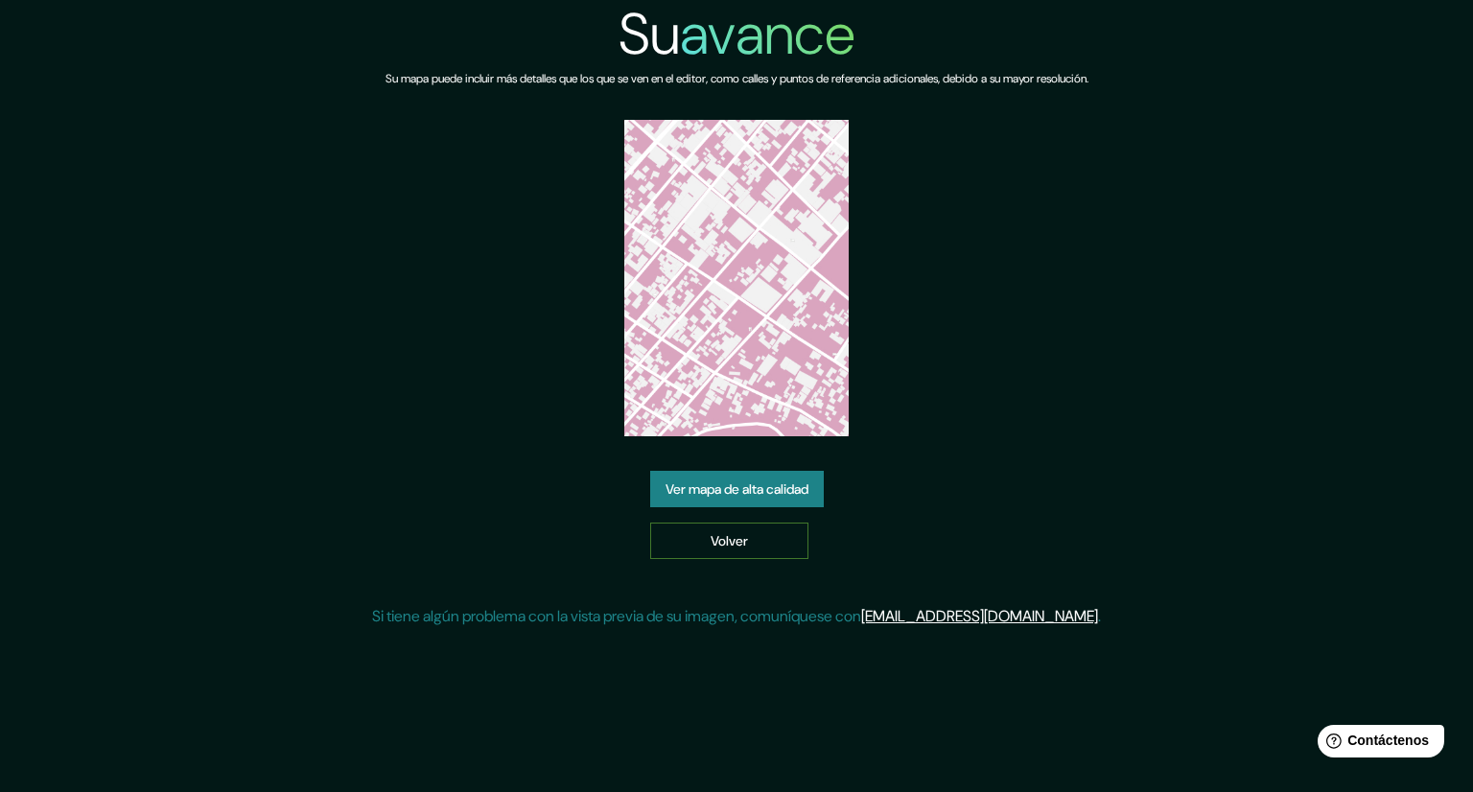
click at [706, 535] on link "Volver" at bounding box center [729, 541] width 158 height 36
